Goal: Find specific page/section: Find specific page/section

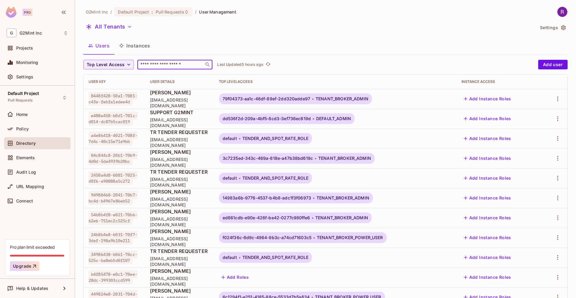
click at [155, 66] on input "text" at bounding box center [170, 64] width 63 height 6
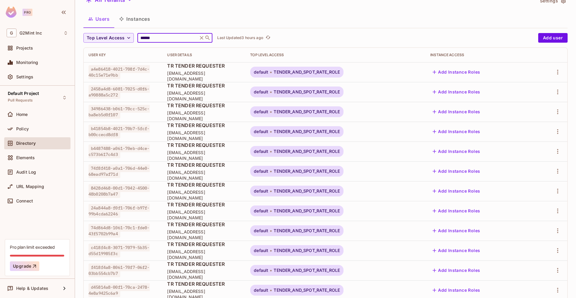
scroll to position [27, 0]
type input "******"
click at [304, 21] on div "Users Instances" at bounding box center [325, 18] width 484 height 15
click at [191, 66] on span "TR TENDER REQUESTER" at bounding box center [203, 65] width 73 height 7
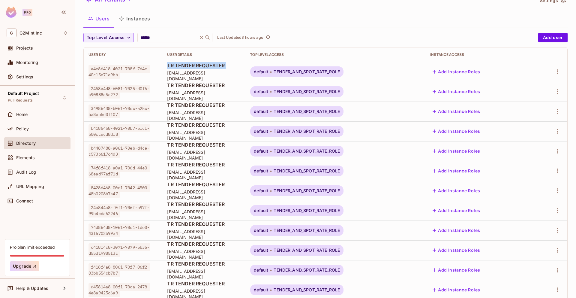
click at [191, 66] on span "TR TENDER REQUESTER" at bounding box center [203, 65] width 73 height 7
copy span "TR TENDER REQUESTER"
click at [253, 38] on p "Last Updated 3 hours ago" at bounding box center [240, 37] width 46 height 5
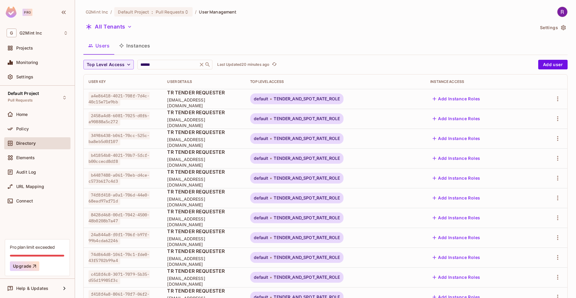
scroll to position [121, 0]
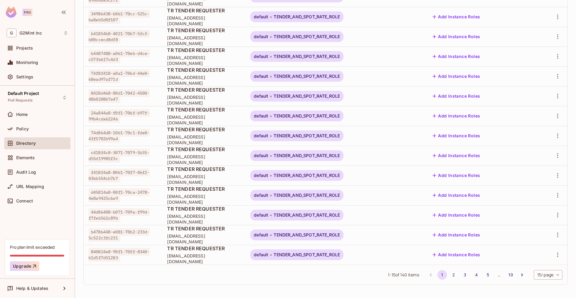
click at [268, 136] on span "default" at bounding box center [261, 135] width 14 height 5
